Goal: Information Seeking & Learning: Learn about a topic

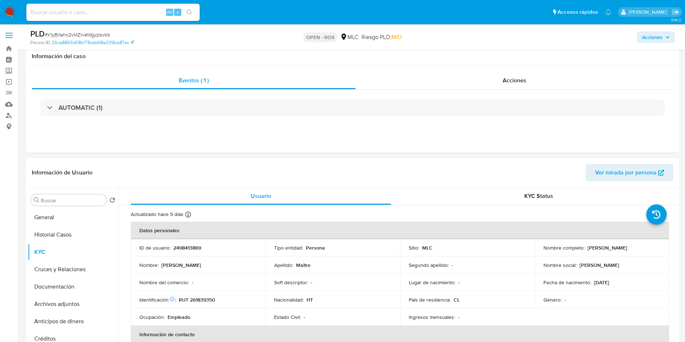
select select "10"
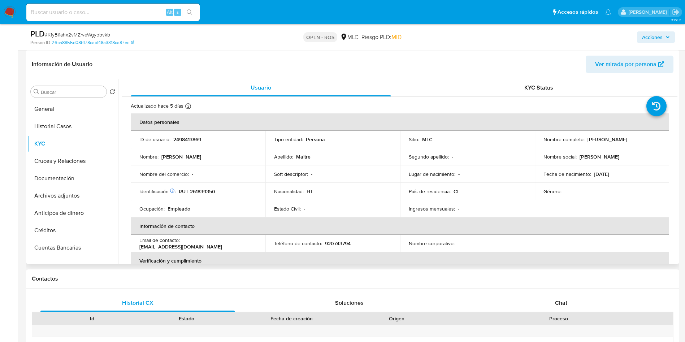
click at [394, 160] on td "Apellido : Maitre" at bounding box center [332, 156] width 135 height 17
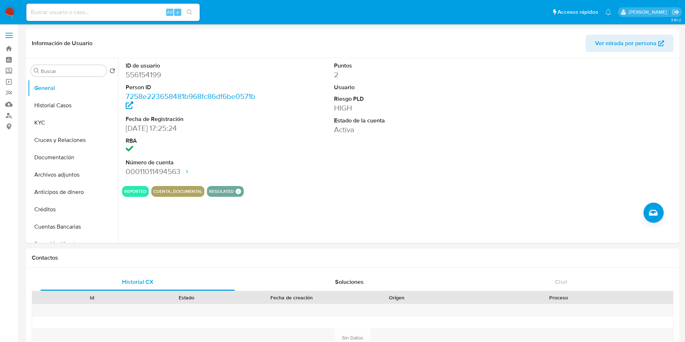
select select "10"
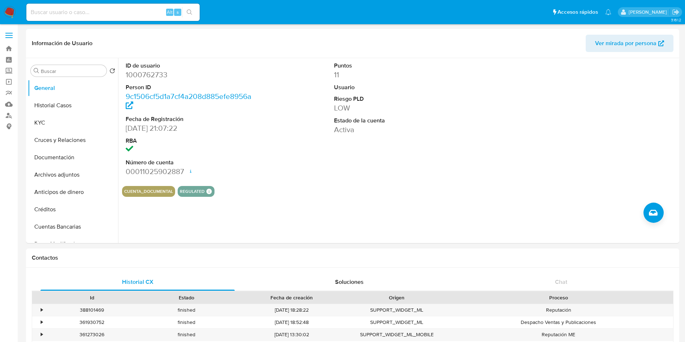
select select "10"
click at [428, 145] on div "Puntos 11 Usuario Riesgo PLD LOW Estado de la cuenta Activa" at bounding box center [399, 119] width 139 height 122
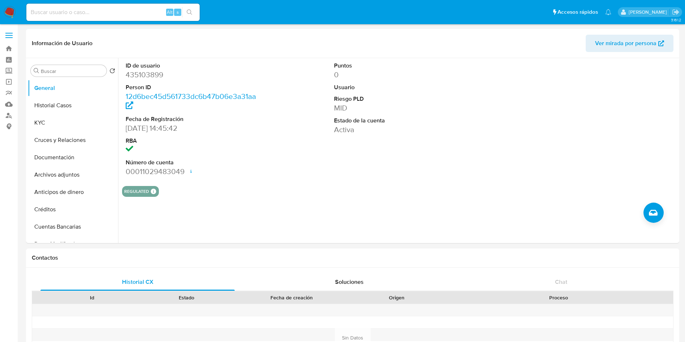
select select "10"
click at [403, 140] on dd "Activa" at bounding box center [400, 140] width 132 height 10
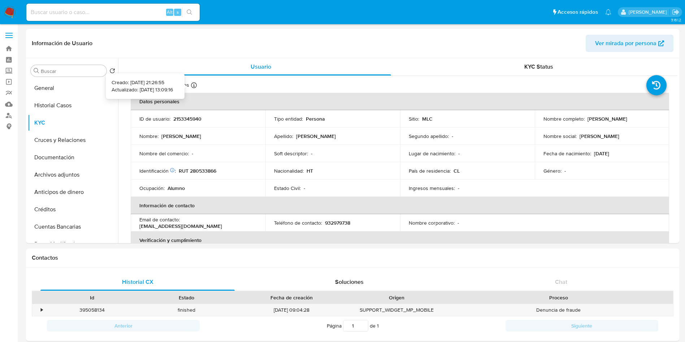
select select "10"
click at [387, 137] on div "Apellido : Laguerre" at bounding box center [332, 136] width 117 height 6
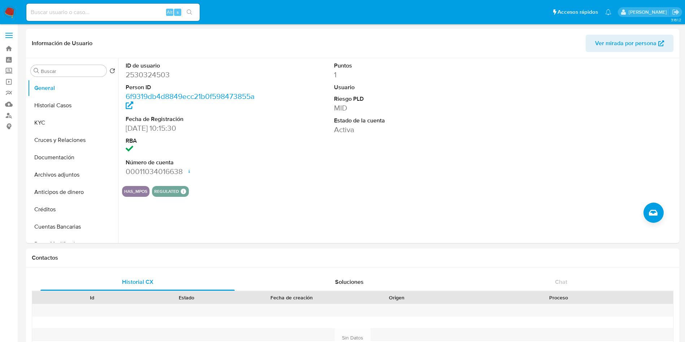
select select "10"
click at [53, 119] on button "KYC" at bounding box center [70, 122] width 84 height 17
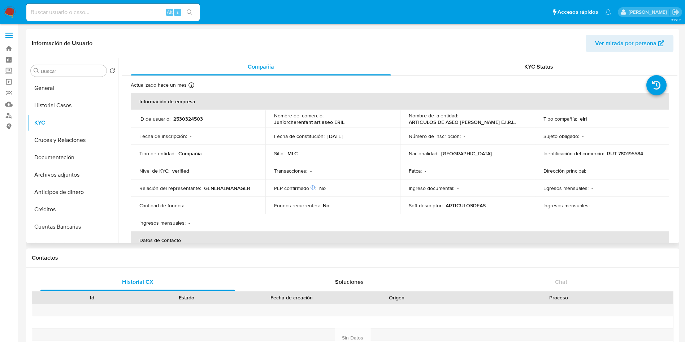
click at [394, 175] on td "Transacciones : -" at bounding box center [332, 170] width 135 height 17
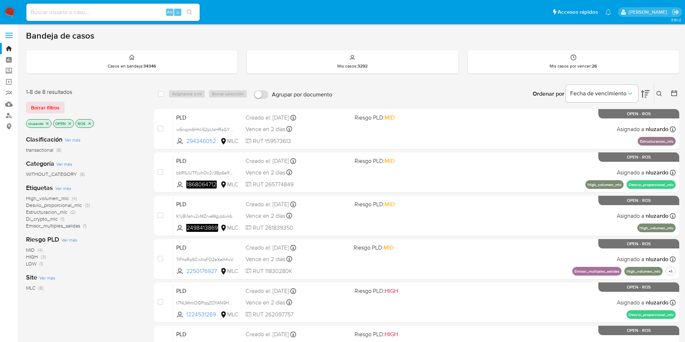
click at [131, 203] on div "High_volumen_mlc (4) Desvio_proporcional_mlc (3) Estructuracion_mlc (2) Di_cryp…" at bounding box center [84, 212] width 116 height 34
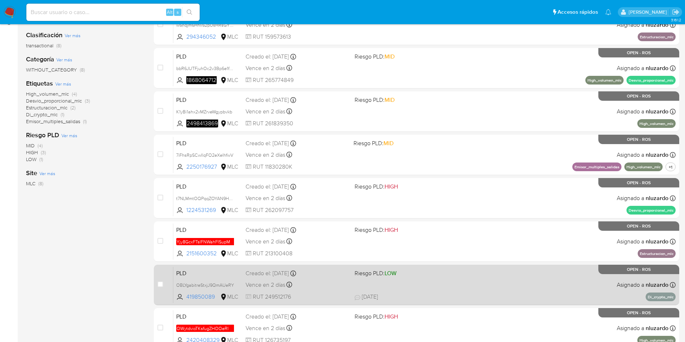
scroll to position [54, 0]
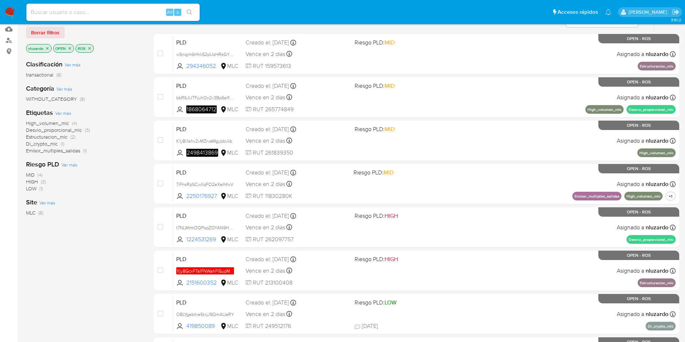
scroll to position [59, 0]
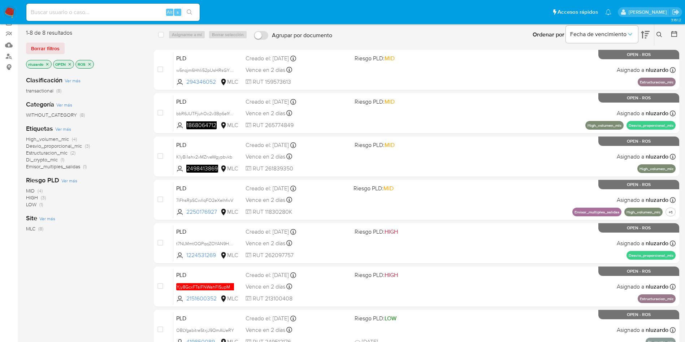
drag, startPoint x: 220, startPoint y: 214, endPoint x: 129, endPoint y: 236, distance: 93.5
click at [129, 236] on div "1-8 de 8 resultados Borrar filtros nluzardo OPEN ROS Clasificación Ver más tran…" at bounding box center [352, 221] width 653 height 396
click at [128, 237] on div "Clasificación Ver más transactional (8) Categoría Ver más WITHOUT_CATEGORY (8) …" at bounding box center [84, 192] width 116 height 245
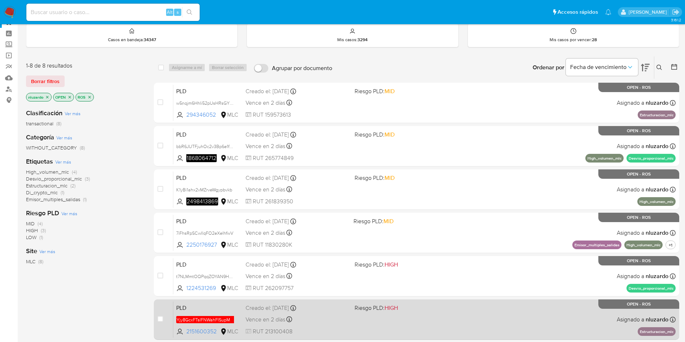
scroll to position [0, 0]
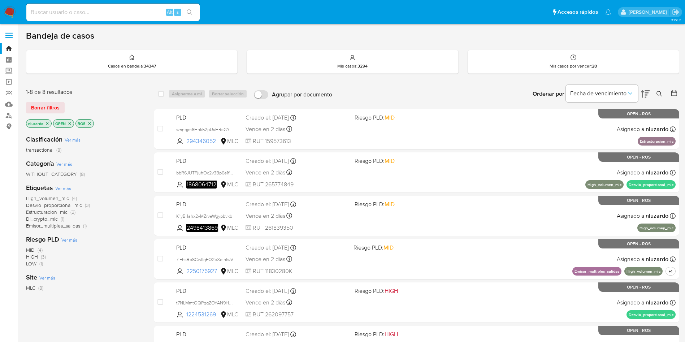
drag, startPoint x: 126, startPoint y: 266, endPoint x: 133, endPoint y: 267, distance: 6.9
click at [126, 266] on div "MID (4) HIGH (3) LOW (1)" at bounding box center [84, 257] width 116 height 21
drag, startPoint x: 220, startPoint y: 273, endPoint x: 140, endPoint y: 282, distance: 80.3
click at [170, 275] on div "case-item-checkbox No es posible asignar el caso PLD 7iFhsRpSCwIlqFO2eXeIhfwV 2…" at bounding box center [416, 259] width 525 height 40
click at [131, 281] on div "Site Ver más MLC (8)" at bounding box center [84, 282] width 116 height 18
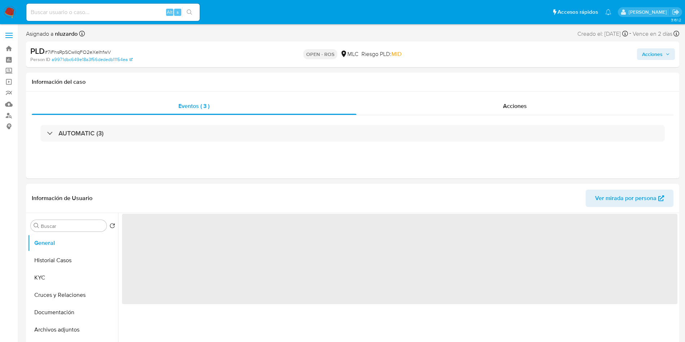
select select "10"
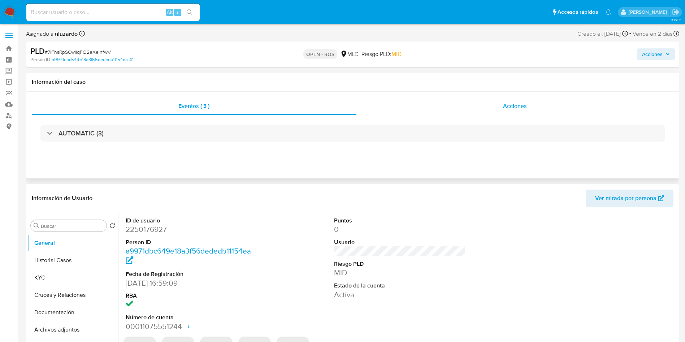
click at [505, 109] on span "Acciones" at bounding box center [515, 106] width 24 height 8
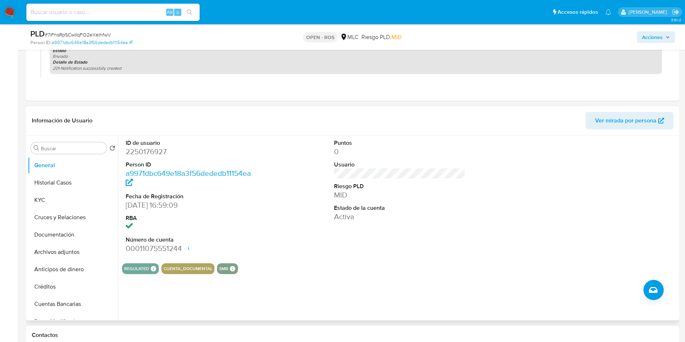
scroll to position [325, 0]
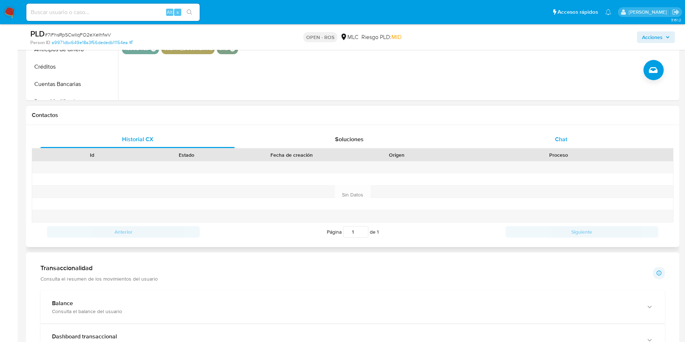
click at [560, 141] on span "Chat" at bounding box center [561, 139] width 12 height 8
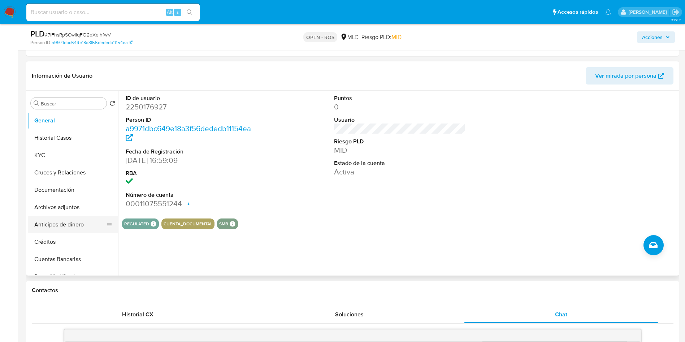
scroll to position [162, 0]
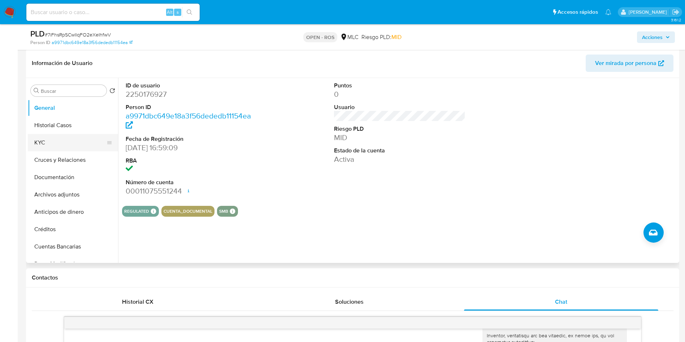
click at [66, 147] on button "KYC" at bounding box center [70, 142] width 84 height 17
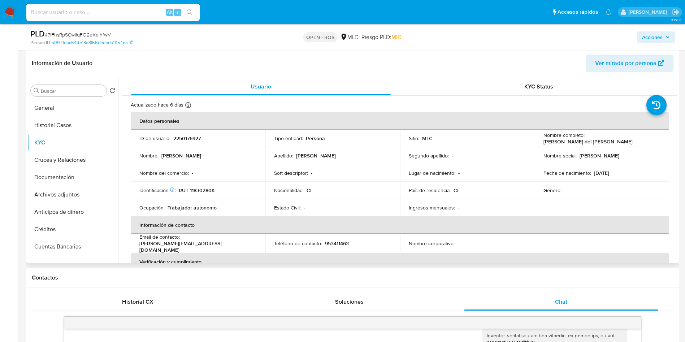
scroll to position [54, 0]
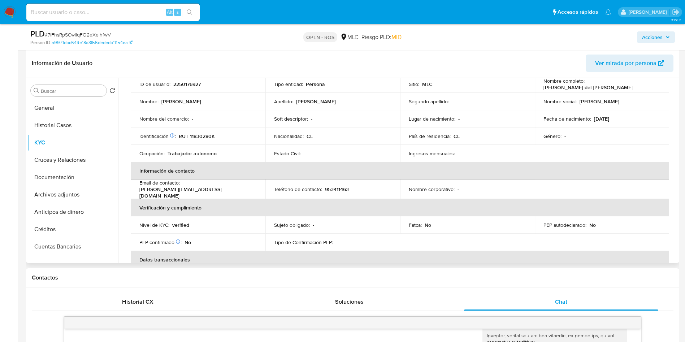
click at [226, 188] on p "kevin.aeiou2005@gmail.com" at bounding box center [196, 192] width 114 height 13
drag, startPoint x: 252, startPoint y: 189, endPoint x: 183, endPoint y: 191, distance: 68.6
click at [183, 191] on div "Email de contacto : kevin.aeiou2005@gmail.com" at bounding box center [197, 188] width 117 height 19
copy p "kevin.aeiou2005@gmail.com"
click at [55, 108] on button "General" at bounding box center [70, 107] width 84 height 17
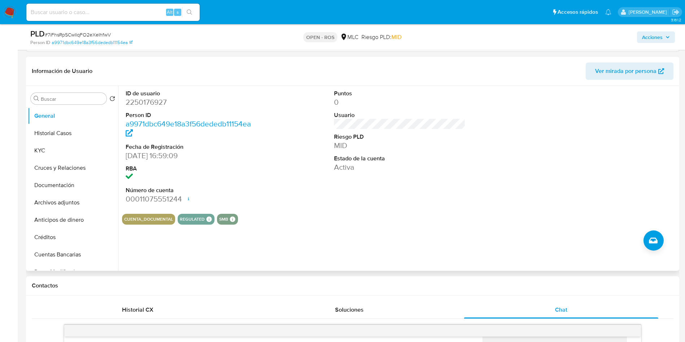
scroll to position [162, 0]
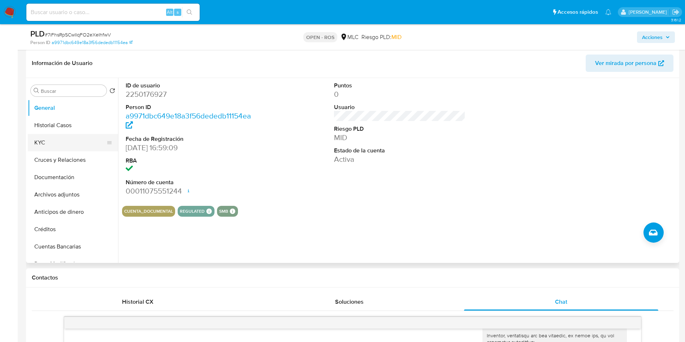
click at [78, 145] on button "KYC" at bounding box center [70, 142] width 84 height 17
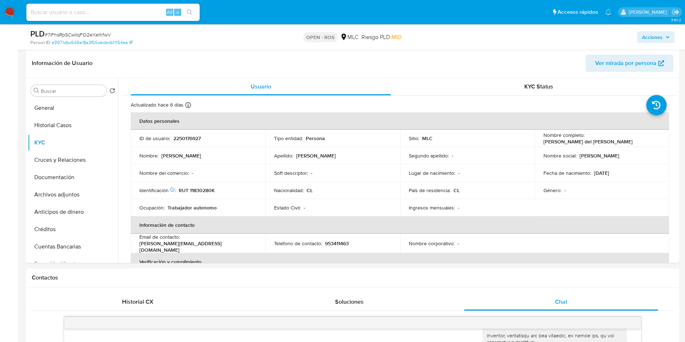
scroll to position [397, 0]
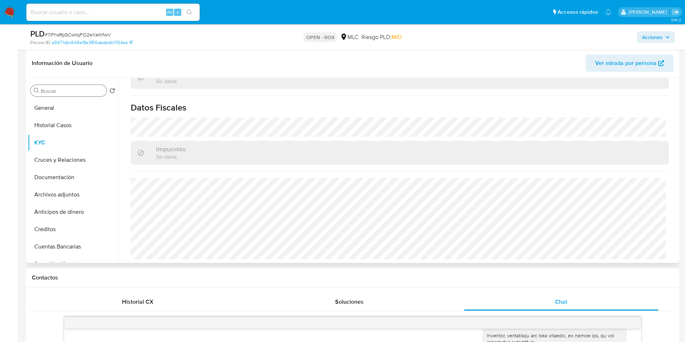
click at [59, 90] on input "Buscar" at bounding box center [72, 91] width 63 height 6
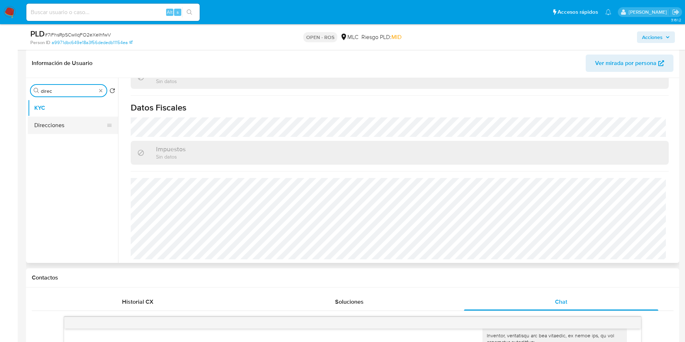
type input "direc"
click at [58, 128] on button "Direcciones" at bounding box center [70, 125] width 84 height 17
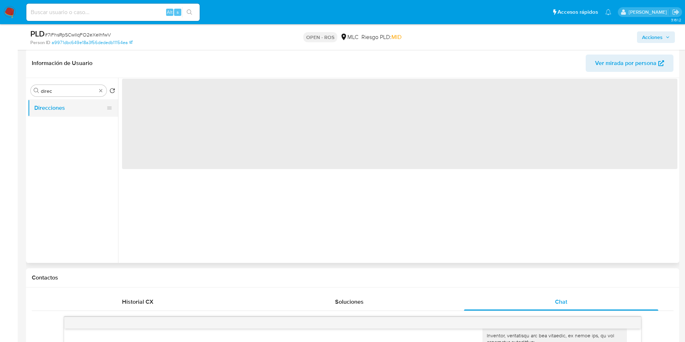
scroll to position [0, 0]
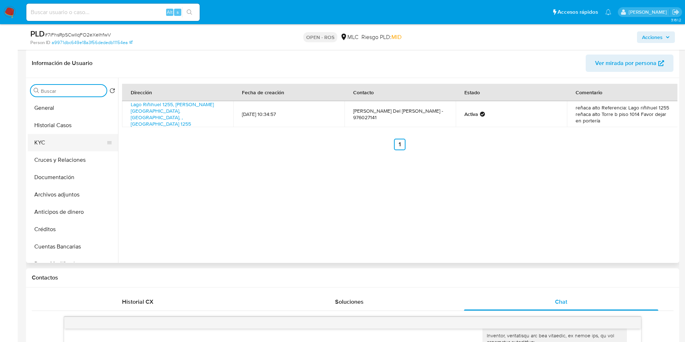
click at [70, 140] on button "KYC" at bounding box center [70, 142] width 84 height 17
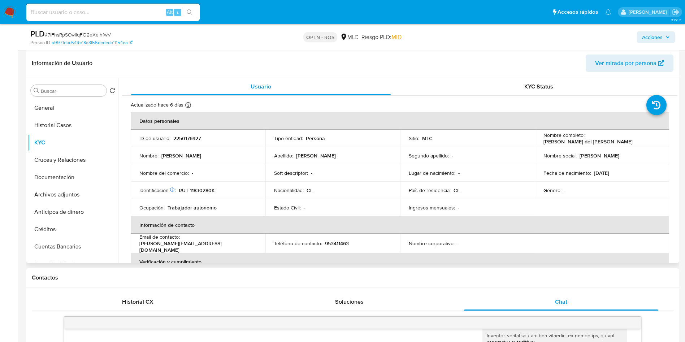
scroll to position [397, 0]
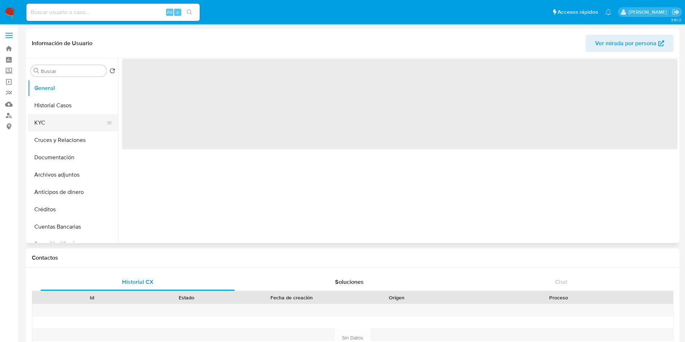
click at [61, 127] on button "KYC" at bounding box center [70, 122] width 84 height 17
select select "10"
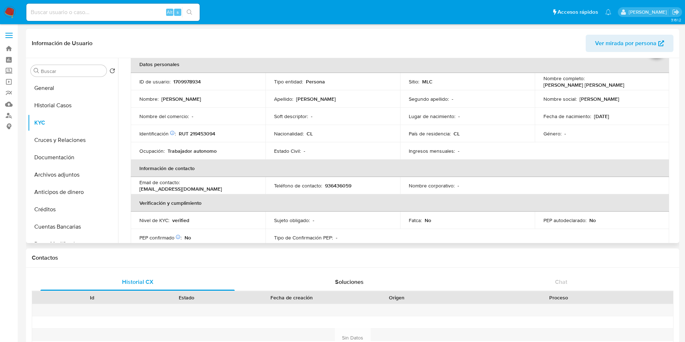
scroll to position [54, 0]
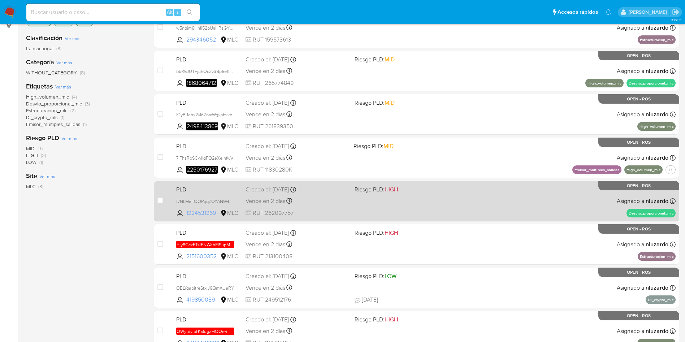
scroll to position [108, 0]
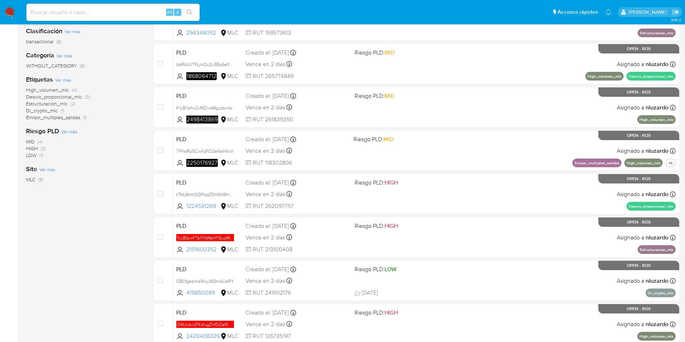
drag, startPoint x: 217, startPoint y: 205, endPoint x: 87, endPoint y: 223, distance: 131.3
click at [87, 223] on div "1-8 de 8 resultados Borrar filtros nluzardo OPEN ROS Clasificación Ver más tran…" at bounding box center [352, 172] width 653 height 396
click at [87, 224] on div "Clasificación Ver más transactional (8) Categoría Ver más WITHOUT_CATEGORY (8) …" at bounding box center [84, 143] width 116 height 245
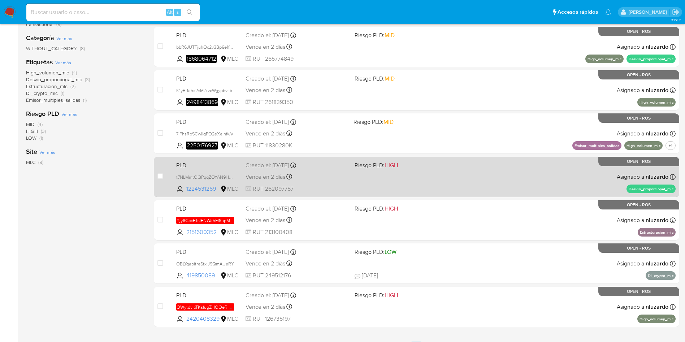
scroll to position [162, 0]
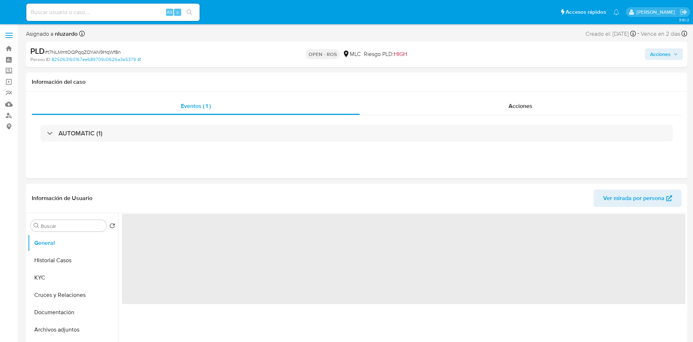
select select "10"
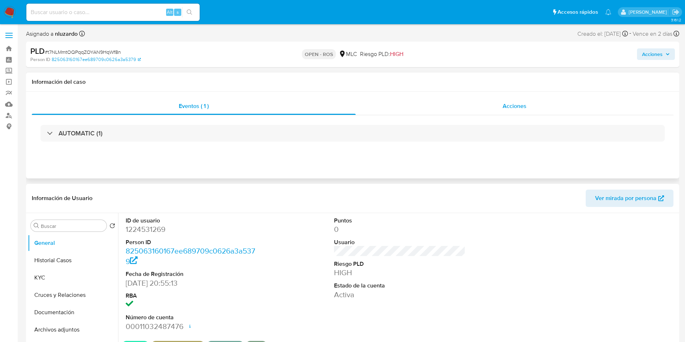
click at [536, 107] on div "Acciones" at bounding box center [515, 105] width 318 height 17
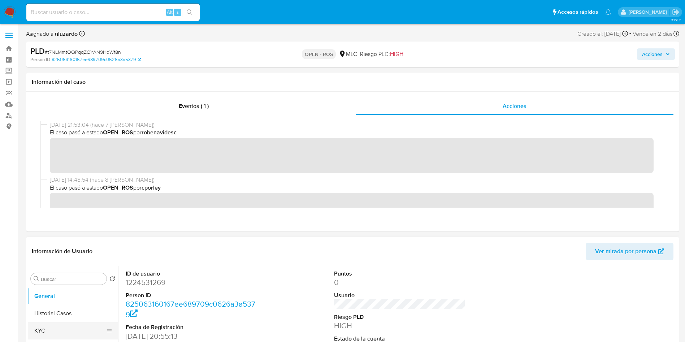
click at [71, 334] on button "KYC" at bounding box center [70, 330] width 84 height 17
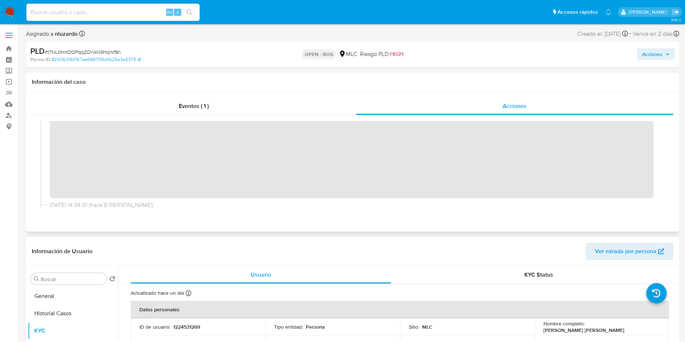
scroll to position [112, 0]
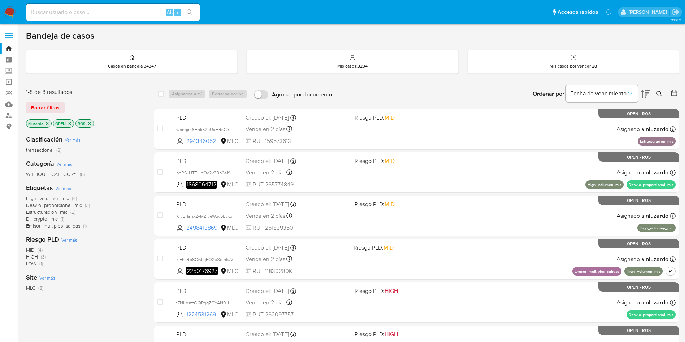
click at [138, 102] on div "Borrar filtros" at bounding box center [83, 108] width 115 height 12
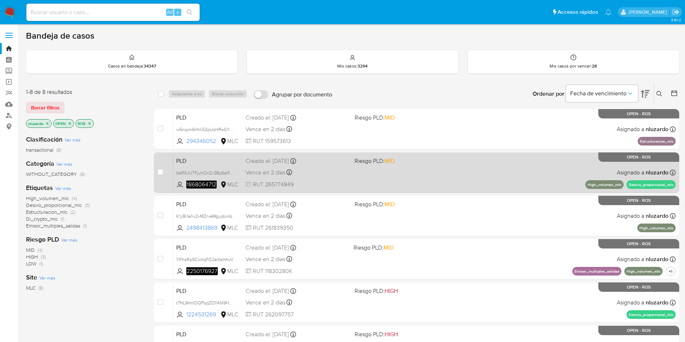
drag, startPoint x: 146, startPoint y: 171, endPoint x: 172, endPoint y: 189, distance: 31.8
click at [146, 171] on div "1-8 de 8 resultados Borrar filtros nluzardo OPEN ROS Clasificación Ver más tran…" at bounding box center [352, 280] width 653 height 396
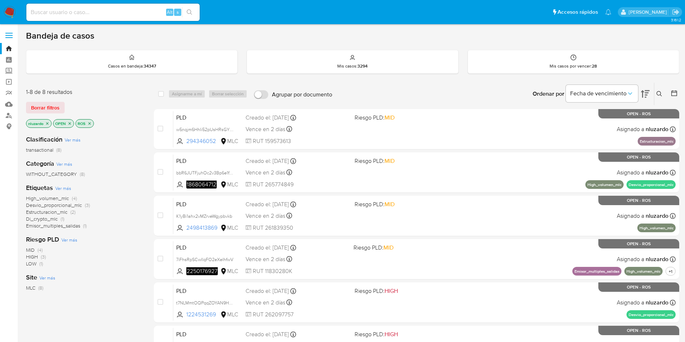
click at [142, 195] on div "1-8 de 8 resultados Borrar filtros nluzardo OPEN ROS Clasificación Ver más tran…" at bounding box center [352, 280] width 653 height 396
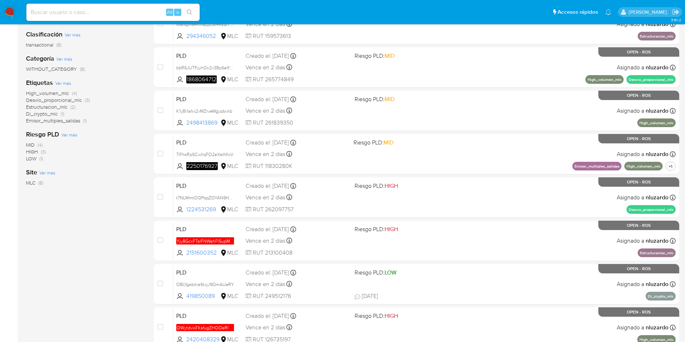
scroll to position [5, 0]
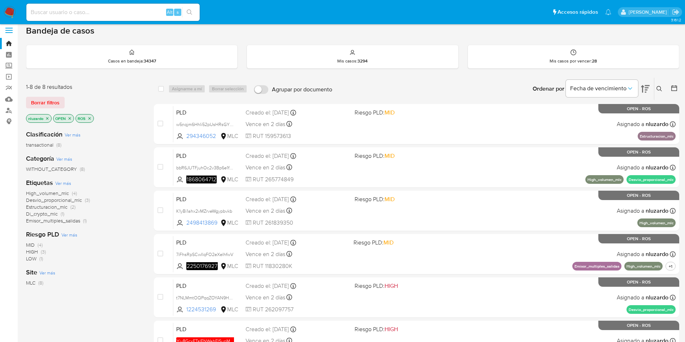
click at [143, 230] on div "1-8 de 8 resultados Borrar filtros nluzardo OPEN ROS Clasificación Ver más tran…" at bounding box center [352, 275] width 653 height 396
click at [130, 247] on div "MID (4) HIGH (3) LOW (1)" at bounding box center [84, 251] width 116 height 21
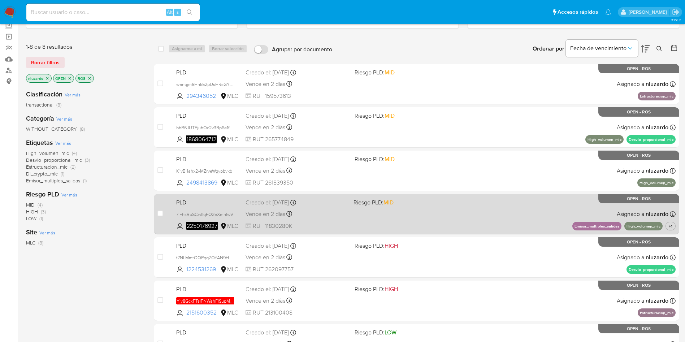
scroll to position [59, 0]
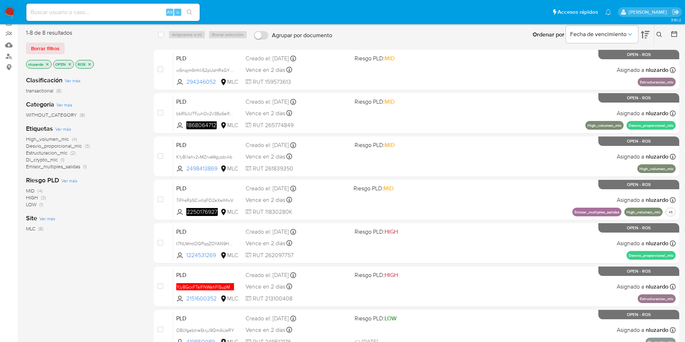
click at [135, 251] on div "Clasificación Ver más transactional (8) Categoría Ver más WITHOUT_CATEGORY (8) …" at bounding box center [84, 192] width 116 height 245
click at [89, 235] on div "Clasificación Ver más transactional (8) Categoría Ver más WITHOUT_CATEGORY (8) …" at bounding box center [84, 192] width 116 height 245
click at [125, 273] on div "Clasificación Ver más transactional (8) Categoría Ver más WITHOUT_CATEGORY (8) …" at bounding box center [84, 192] width 116 height 245
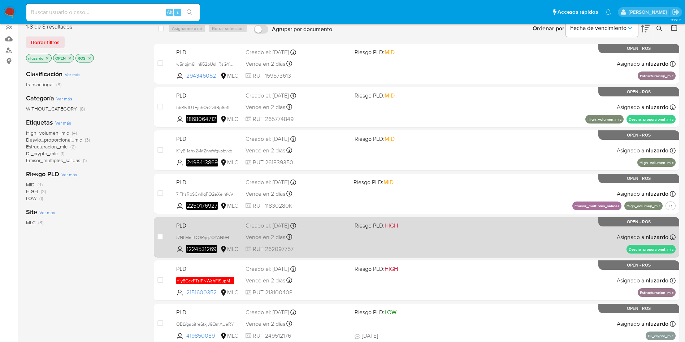
scroll to position [0, 0]
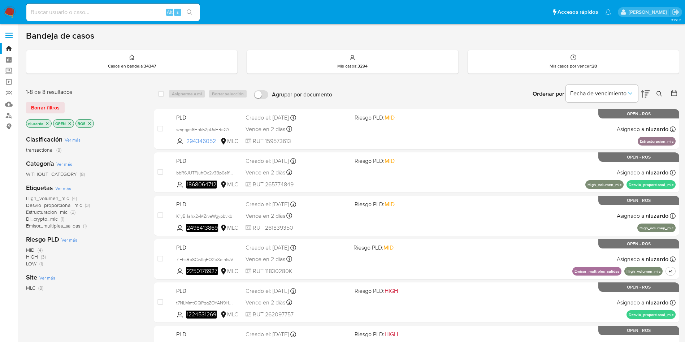
click at [91, 125] on icon "close-filter" at bounding box center [89, 123] width 4 height 4
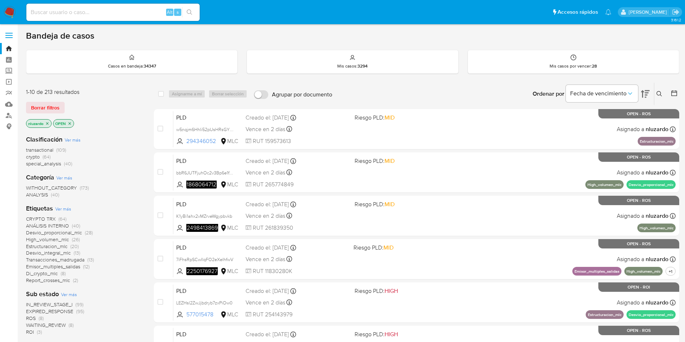
click at [678, 93] on button at bounding box center [674, 94] width 9 height 9
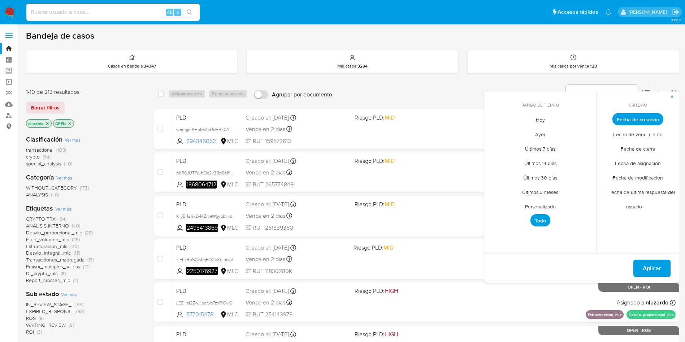
click at [543, 206] on span "Personalizado" at bounding box center [540, 206] width 46 height 15
click at [494, 132] on icon "Mes anterior" at bounding box center [494, 132] width 3 height 5
click at [510, 161] on button "1" at bounding box center [511, 159] width 12 height 12
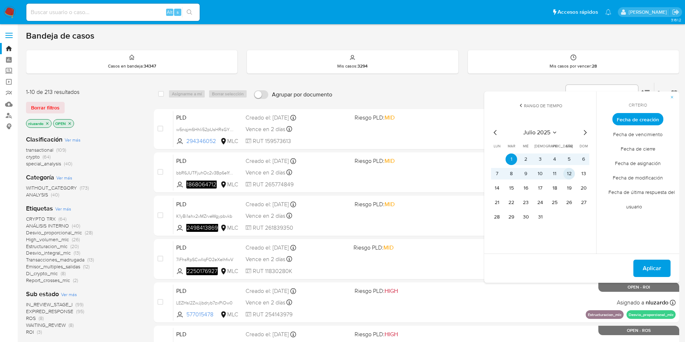
click at [567, 176] on button "12" at bounding box center [569, 174] width 12 height 12
click at [507, 158] on button "1" at bounding box center [511, 159] width 12 height 12
click at [655, 266] on span "Aplicar" at bounding box center [651, 268] width 18 height 16
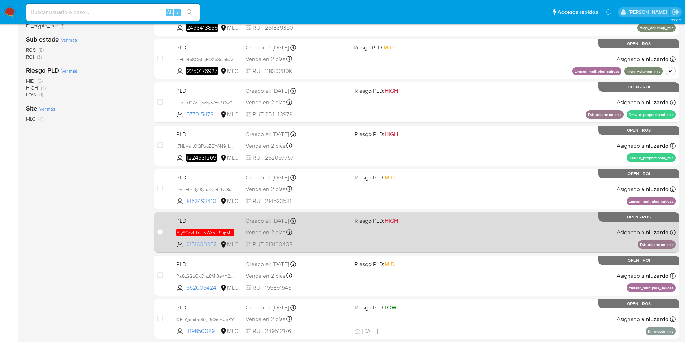
scroll to position [254, 0]
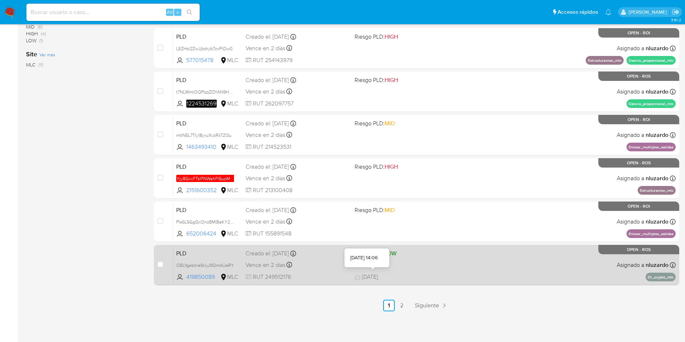
click at [369, 275] on span "12/09/2025" at bounding box center [365, 277] width 23 height 8
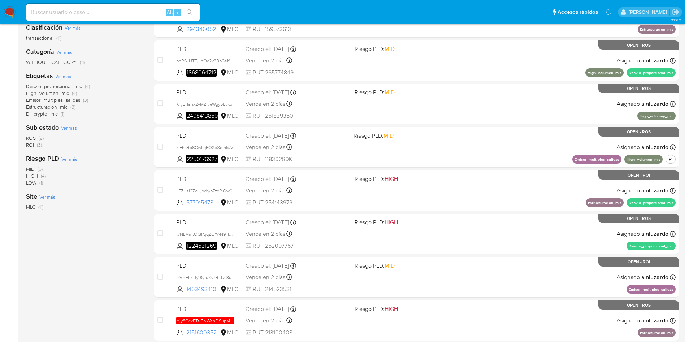
scroll to position [54, 0]
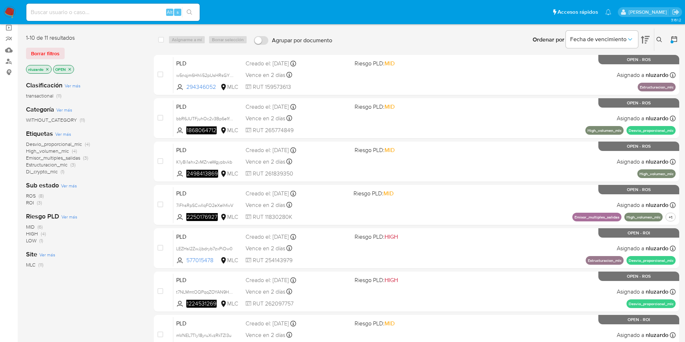
click at [31, 203] on span "ROI" at bounding box center [30, 202] width 8 height 7
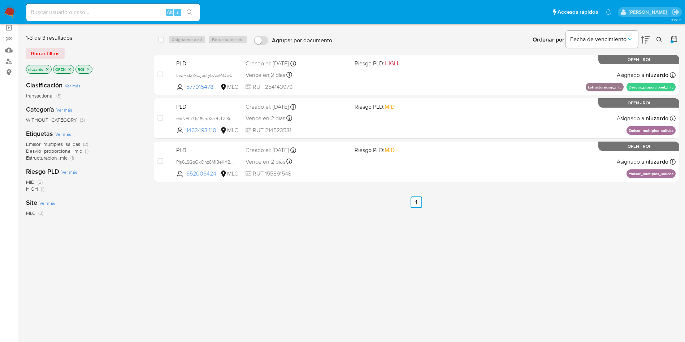
click at [326, 271] on div "select-all-cases-checkbox Asignarme a mí Borrar selección Agrupar por documento…" at bounding box center [416, 191] width 525 height 327
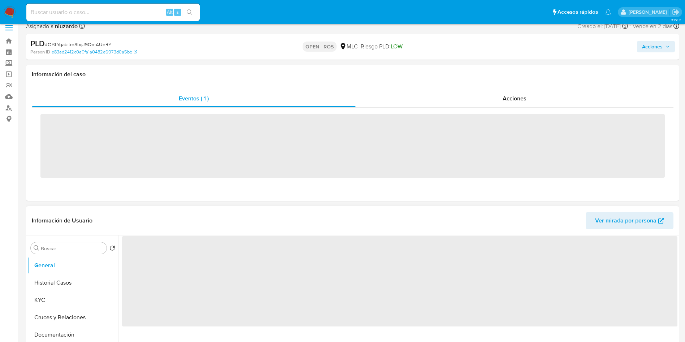
scroll to position [108, 0]
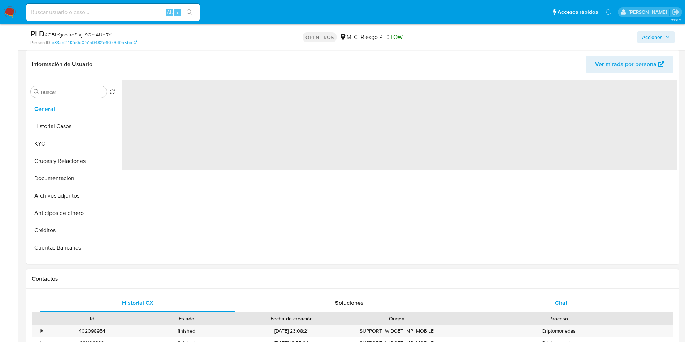
click at [566, 305] on span "Chat" at bounding box center [561, 302] width 12 height 8
select select "10"
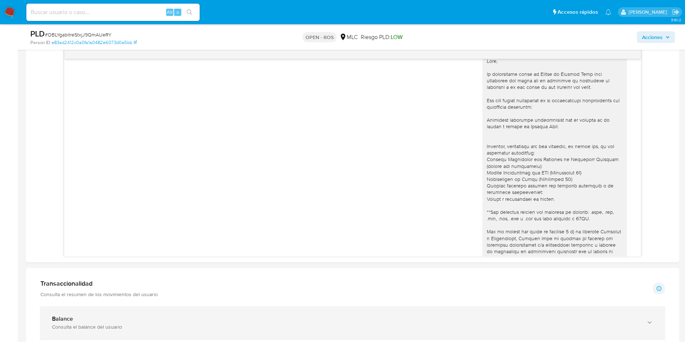
scroll to position [0, 0]
